Goal: Information Seeking & Learning: Learn about a topic

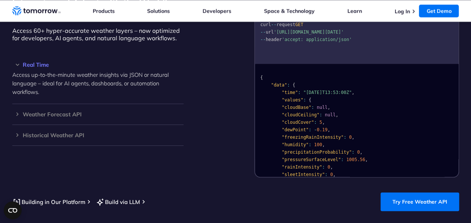
scroll to position [683, 0]
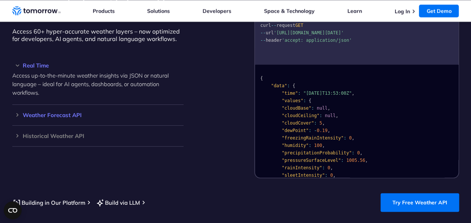
click at [38, 112] on h3 "Weather Forecast API" at bounding box center [97, 115] width 171 height 6
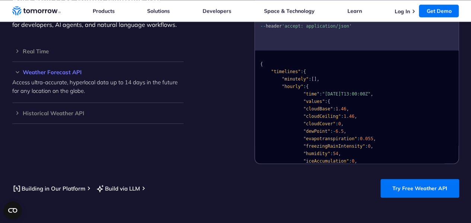
scroll to position [701, 0]
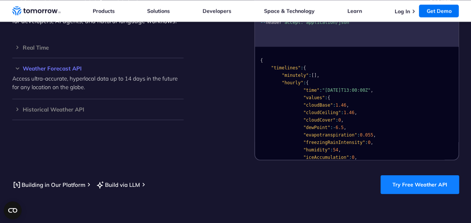
click at [418, 176] on link "Try Free Weather API" at bounding box center [420, 184] width 79 height 19
